Goal: Navigation & Orientation: Find specific page/section

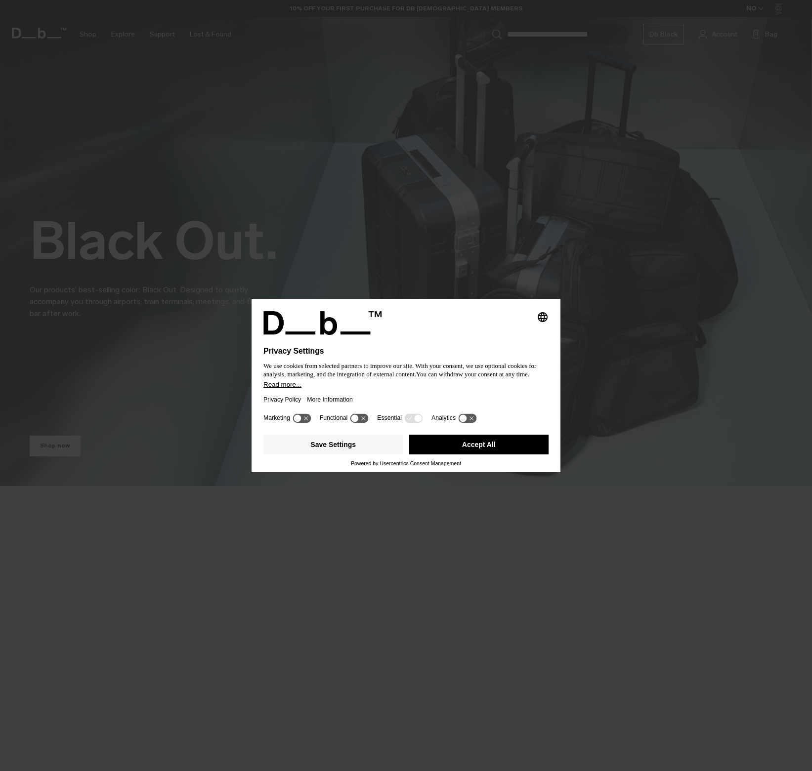
click at [451, 444] on button "Accept All" at bounding box center [479, 445] width 140 height 20
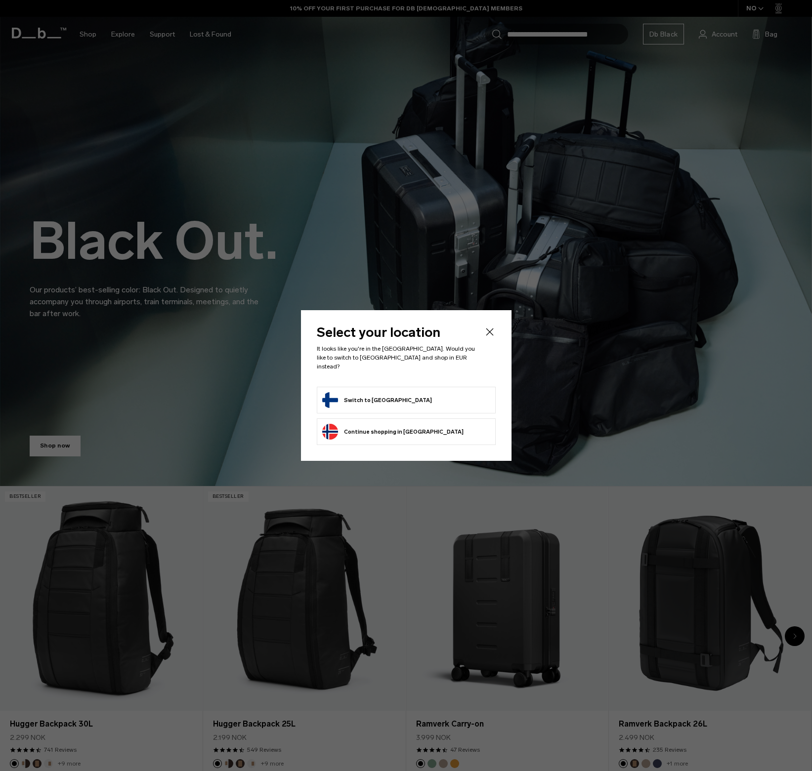
click at [454, 397] on form "Switch to [GEOGRAPHIC_DATA]" at bounding box center [406, 400] width 168 height 16
click at [363, 398] on button "Switch to [GEOGRAPHIC_DATA]" at bounding box center [377, 400] width 110 height 16
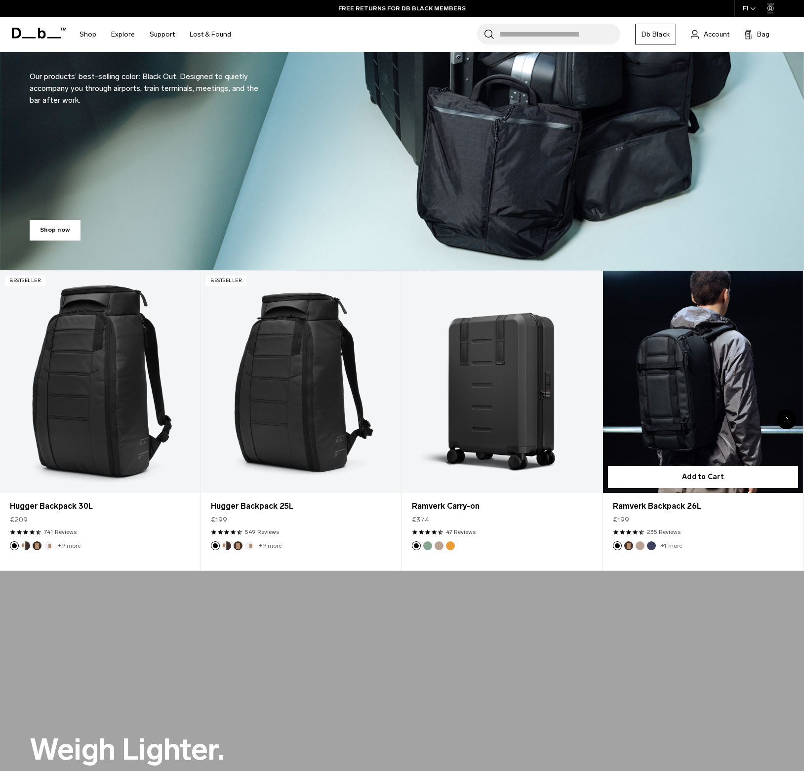
scroll to position [212, 0]
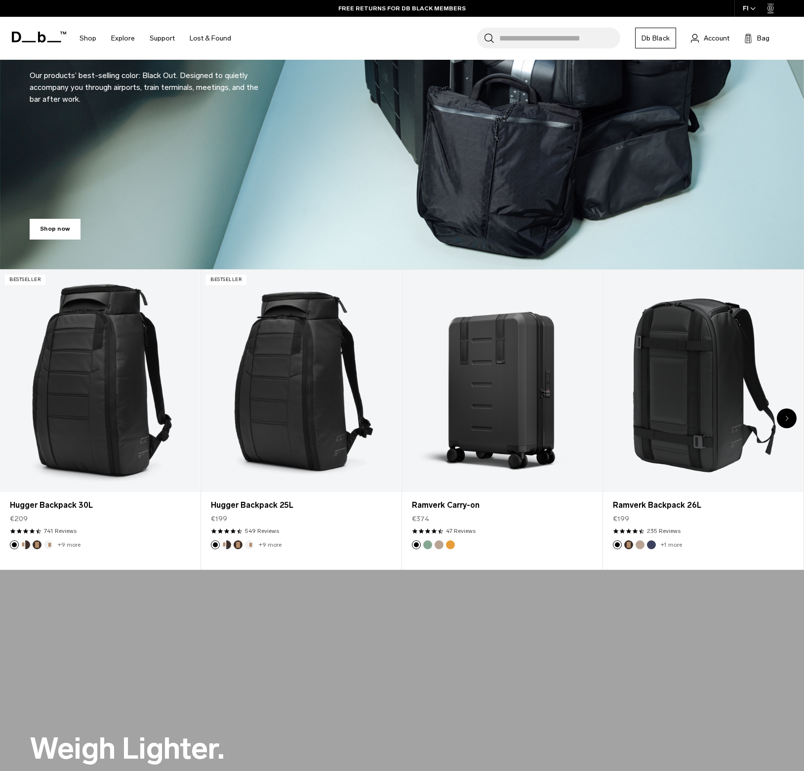
click at [787, 410] on div "Next slide" at bounding box center [787, 418] width 20 height 20
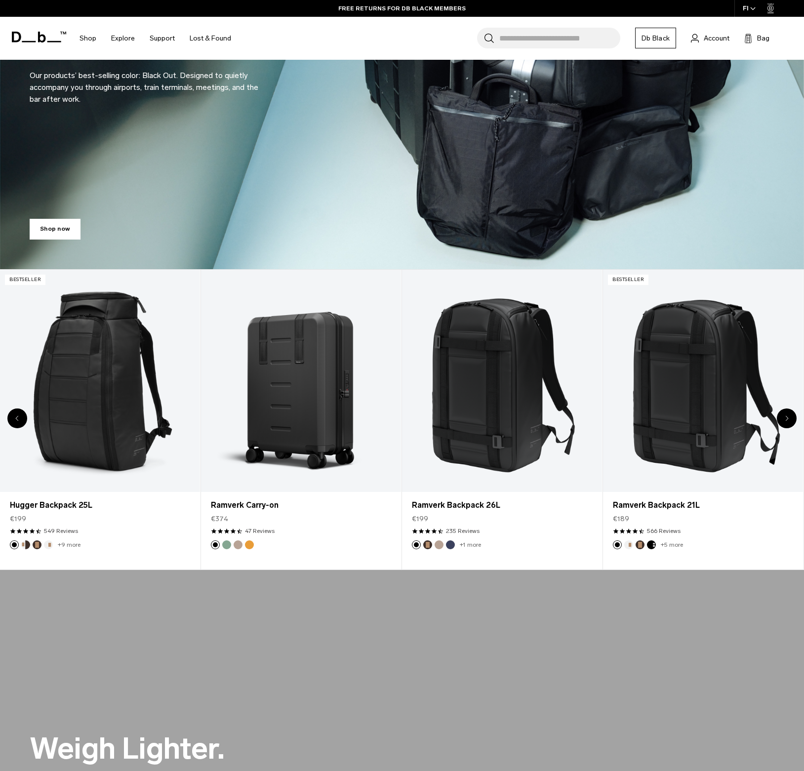
click at [787, 410] on div "Next slide" at bounding box center [787, 418] width 20 height 20
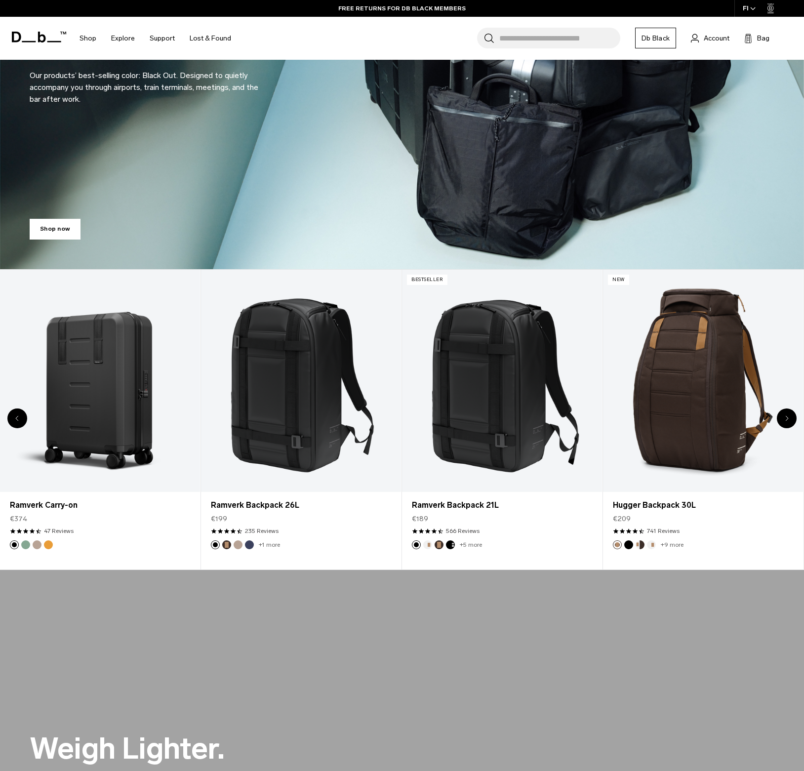
click at [787, 410] on div "Next slide" at bounding box center [787, 418] width 20 height 20
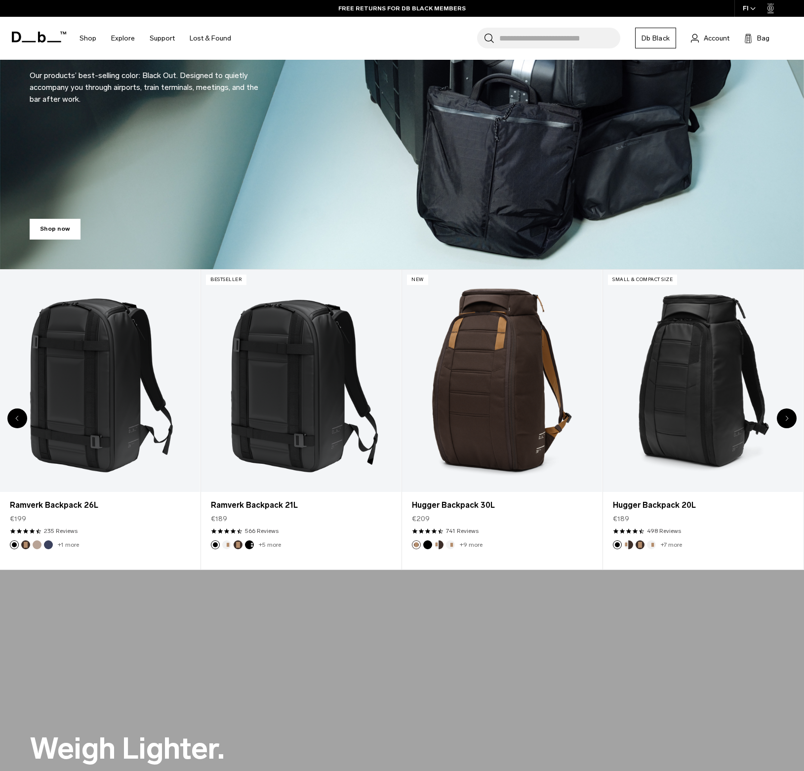
click at [787, 410] on div "Next slide" at bounding box center [787, 418] width 20 height 20
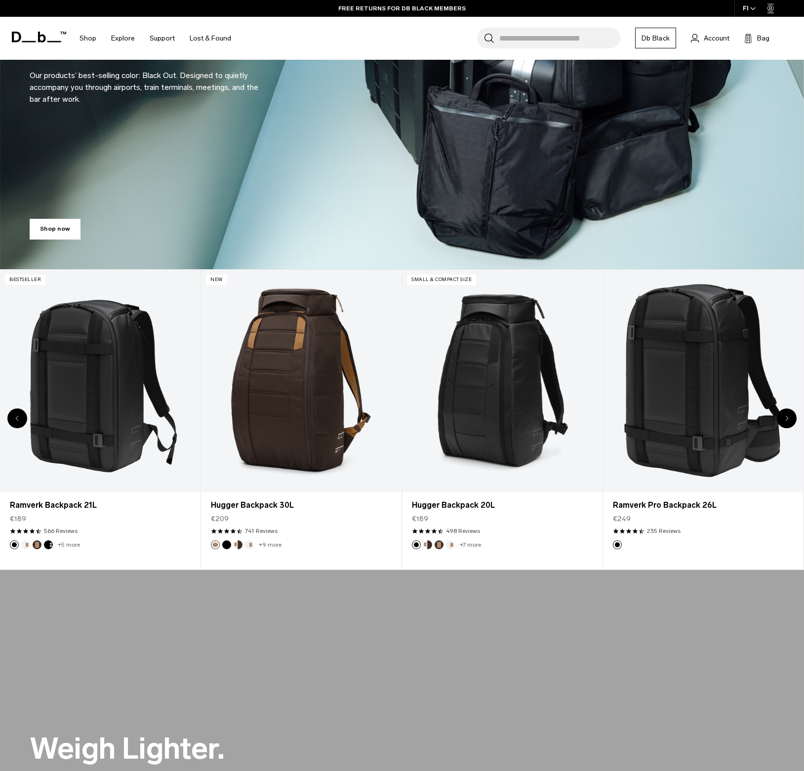
click at [787, 410] on div "Next slide" at bounding box center [787, 418] width 20 height 20
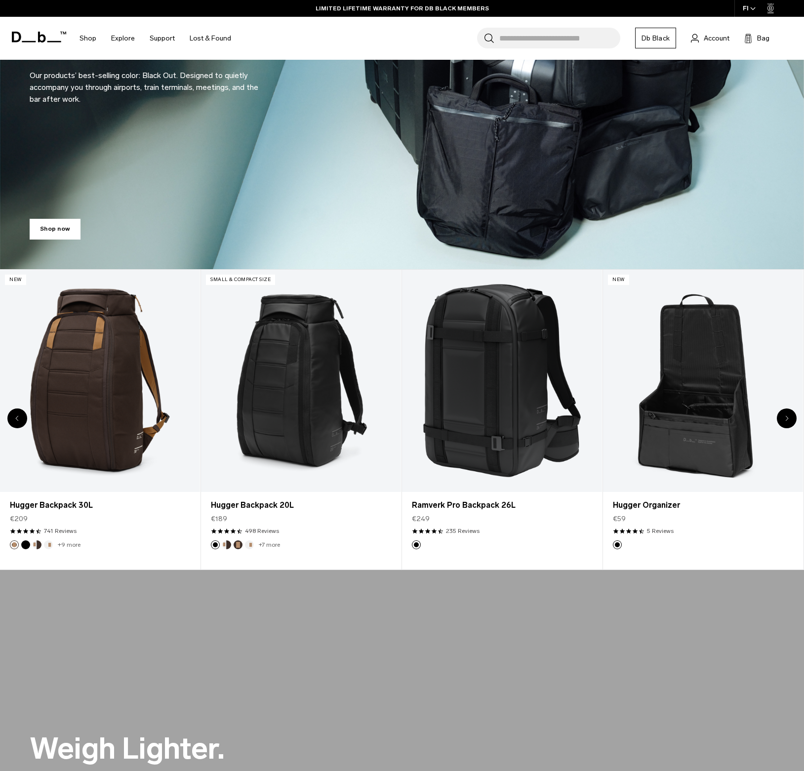
click at [787, 410] on div "Next slide" at bounding box center [787, 418] width 20 height 20
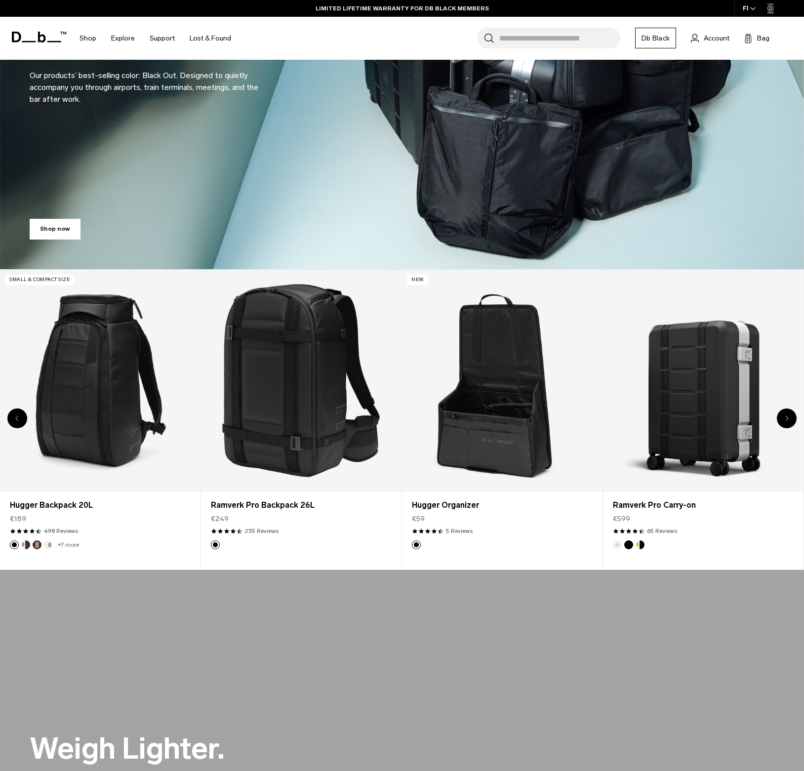
click at [787, 410] on div "Next slide" at bounding box center [787, 418] width 20 height 20
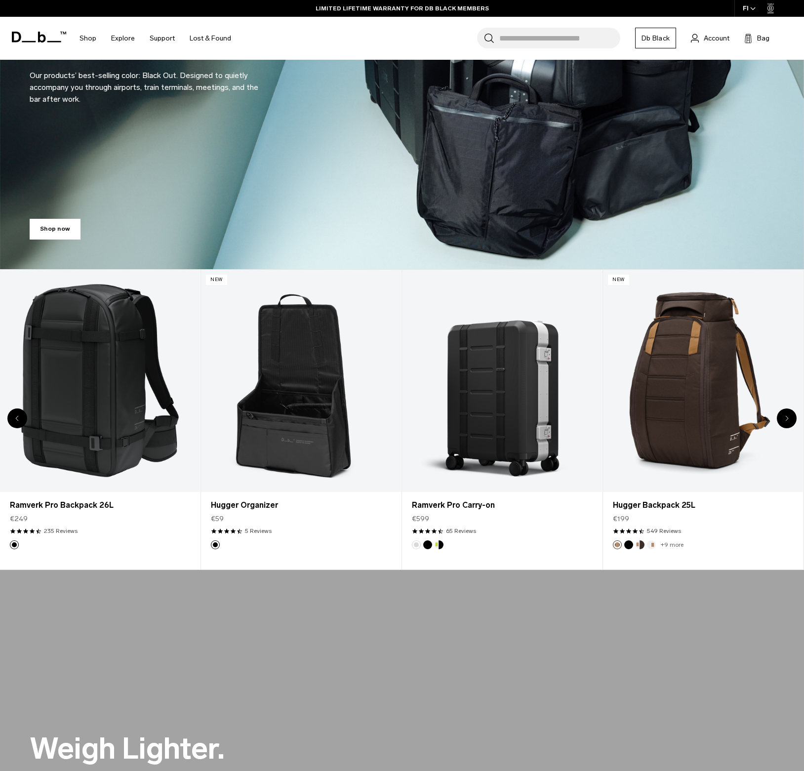
click at [787, 410] on div "Next slide" at bounding box center [787, 418] width 20 height 20
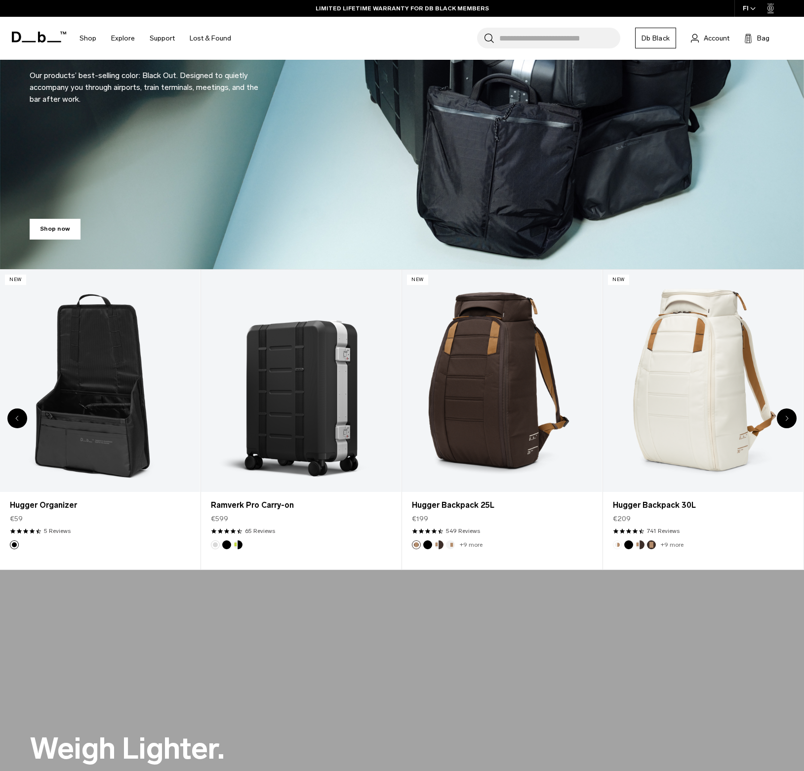
click at [787, 410] on div "Next slide" at bounding box center [787, 418] width 20 height 20
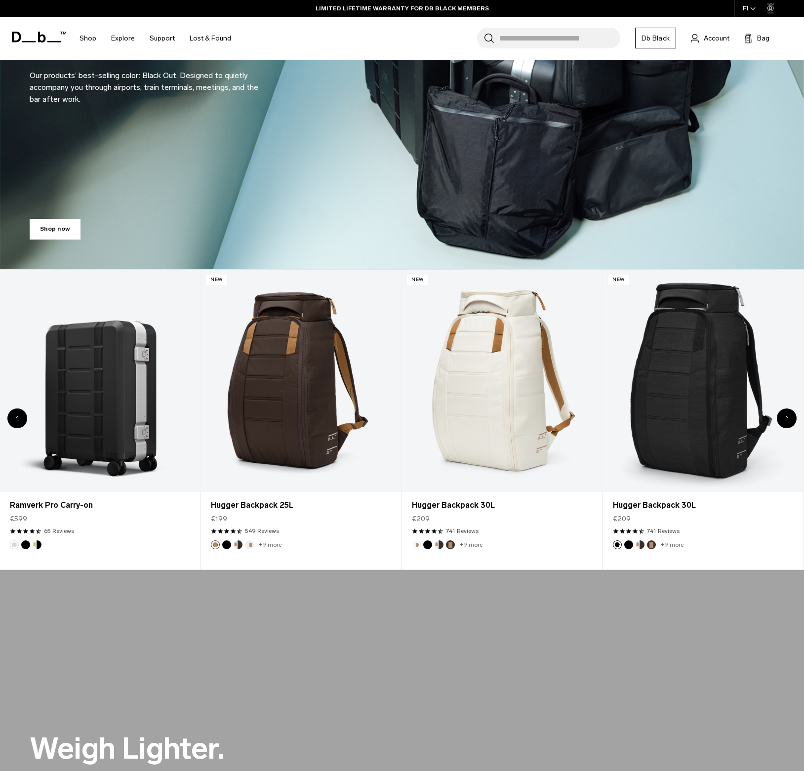
click at [787, 410] on div "Next slide" at bounding box center [787, 418] width 20 height 20
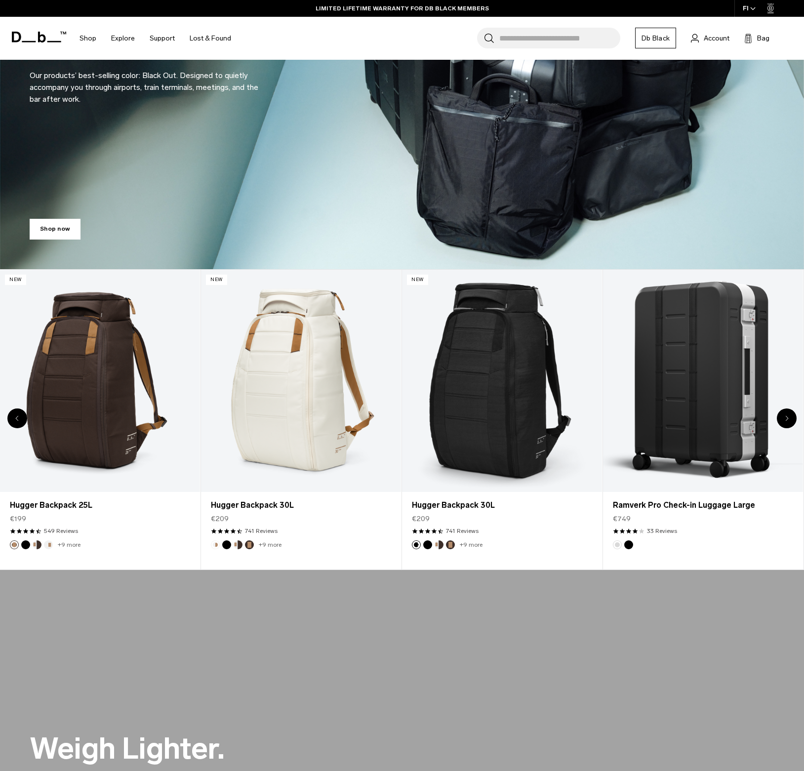
click at [787, 410] on div "Next slide" at bounding box center [787, 418] width 20 height 20
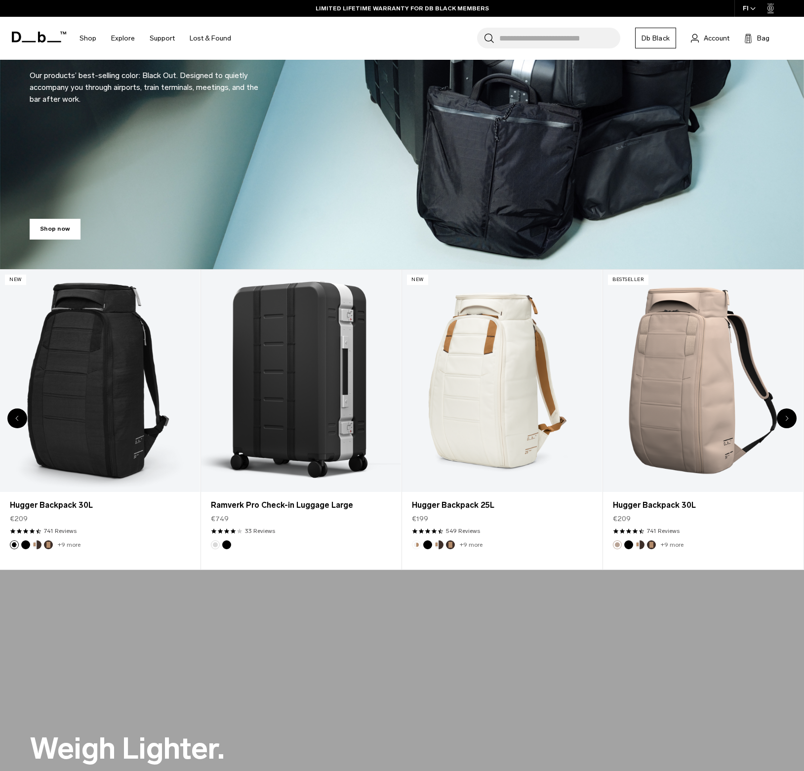
click at [787, 410] on div "Next slide" at bounding box center [787, 418] width 20 height 20
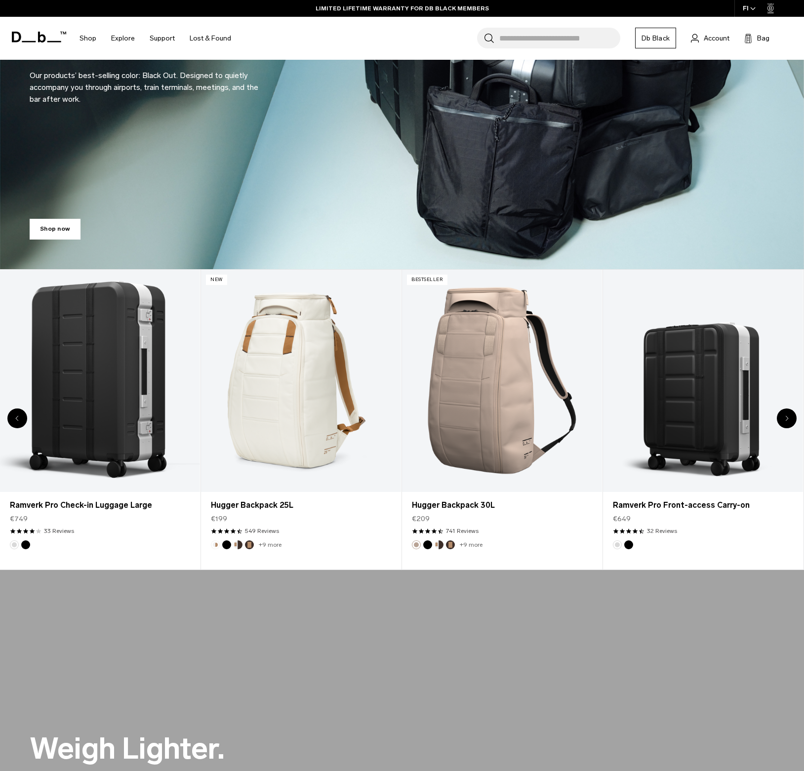
click at [787, 410] on div "Next slide" at bounding box center [787, 418] width 20 height 20
